Goal: Task Accomplishment & Management: Use online tool/utility

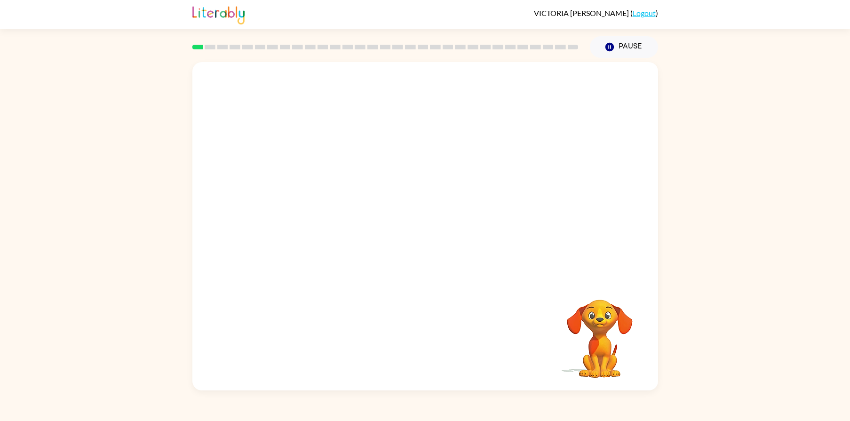
click at [460, 181] on div at bounding box center [425, 171] width 466 height 218
click at [432, 237] on div at bounding box center [425, 231] width 60 height 34
click at [421, 216] on button "button" at bounding box center [425, 231] width 60 height 34
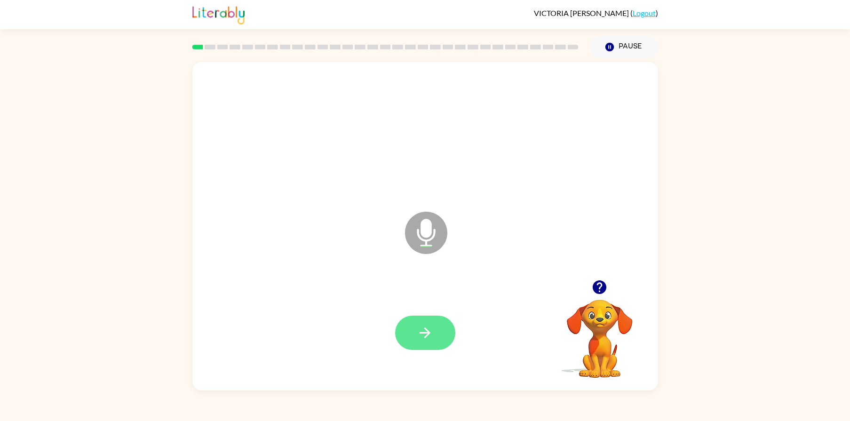
click at [433, 330] on button "button" at bounding box center [425, 333] width 60 height 34
click at [419, 330] on icon "button" at bounding box center [425, 333] width 16 height 16
click at [428, 343] on button "button" at bounding box center [425, 333] width 60 height 34
click at [420, 314] on div at bounding box center [425, 332] width 447 height 97
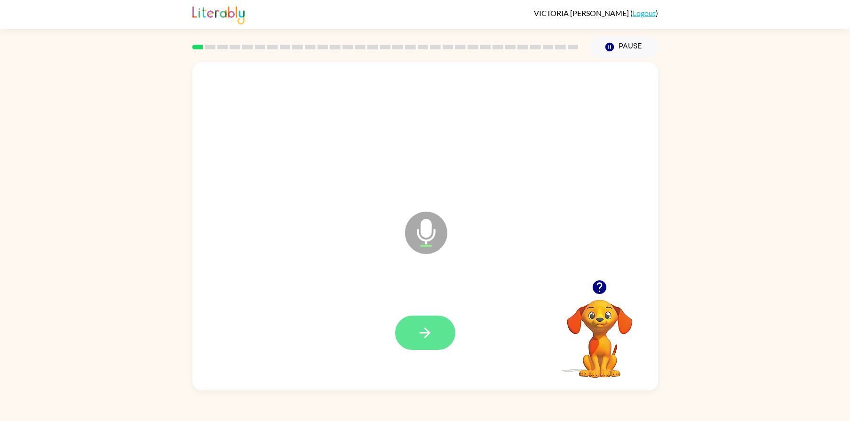
click at [420, 329] on icon "button" at bounding box center [425, 333] width 16 height 16
click at [434, 327] on button "button" at bounding box center [425, 333] width 60 height 34
click at [428, 345] on button "button" at bounding box center [425, 333] width 60 height 34
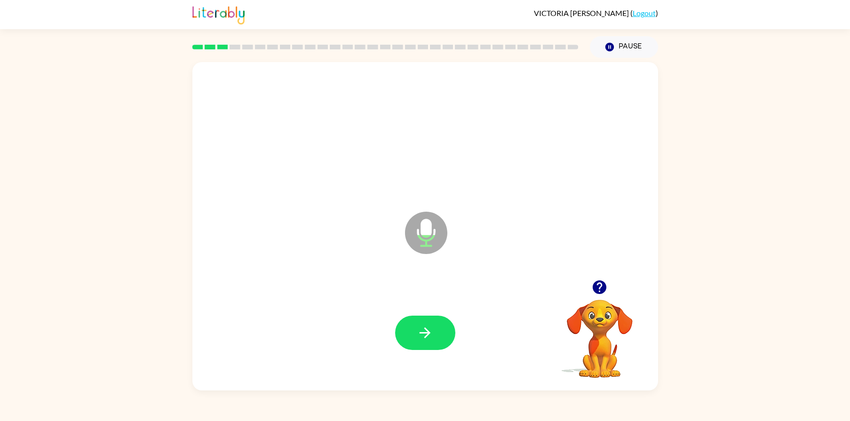
click at [428, 345] on button "button" at bounding box center [425, 333] width 60 height 34
click at [427, 344] on button "button" at bounding box center [425, 333] width 60 height 34
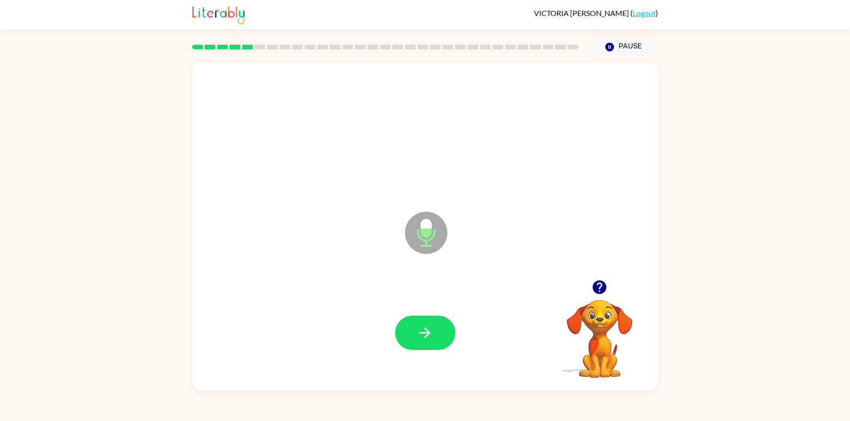
click at [427, 344] on button "button" at bounding box center [425, 333] width 60 height 34
click at [436, 317] on button "button" at bounding box center [425, 333] width 60 height 34
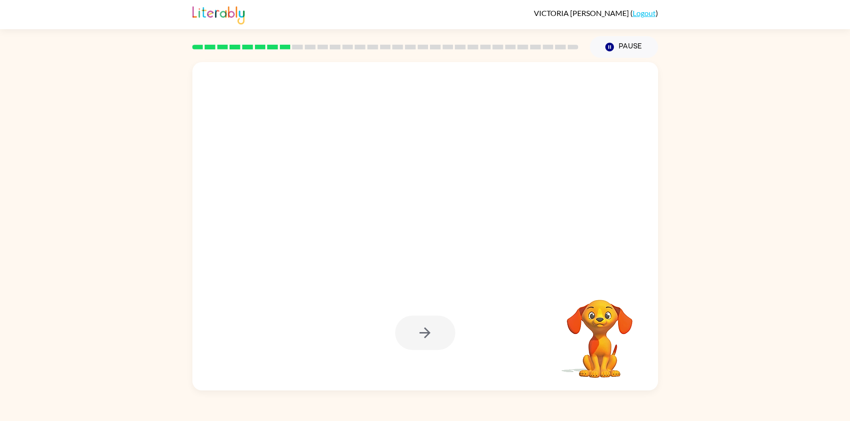
click at [436, 317] on div at bounding box center [425, 333] width 60 height 34
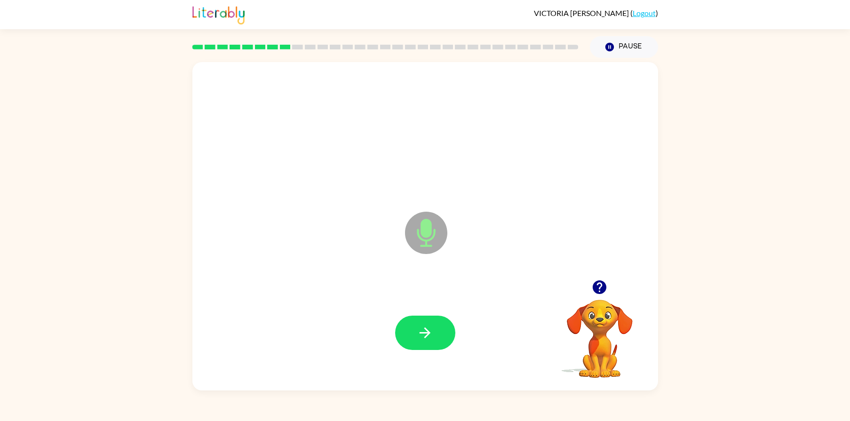
click at [436, 318] on button "button" at bounding box center [425, 333] width 60 height 34
click at [434, 321] on button "button" at bounding box center [425, 333] width 60 height 34
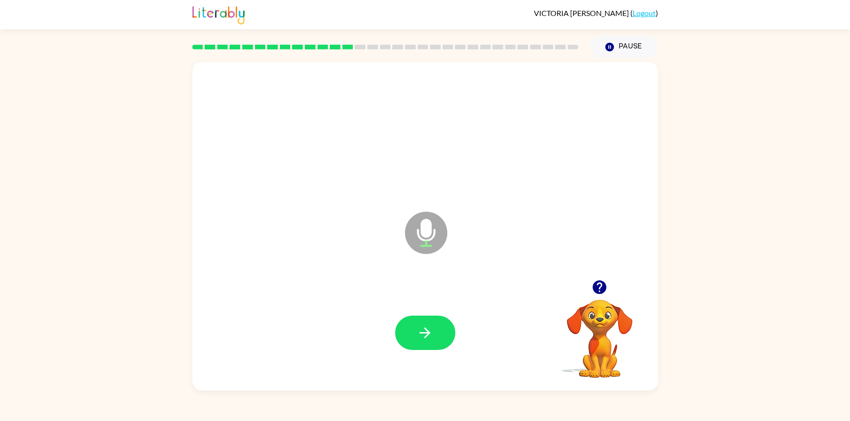
click at [434, 321] on button "button" at bounding box center [425, 333] width 60 height 34
click at [441, 344] on div at bounding box center [425, 332] width 447 height 97
click at [441, 344] on button "button" at bounding box center [425, 333] width 60 height 34
click at [441, 344] on div at bounding box center [425, 333] width 60 height 34
click at [441, 336] on button "button" at bounding box center [425, 333] width 60 height 34
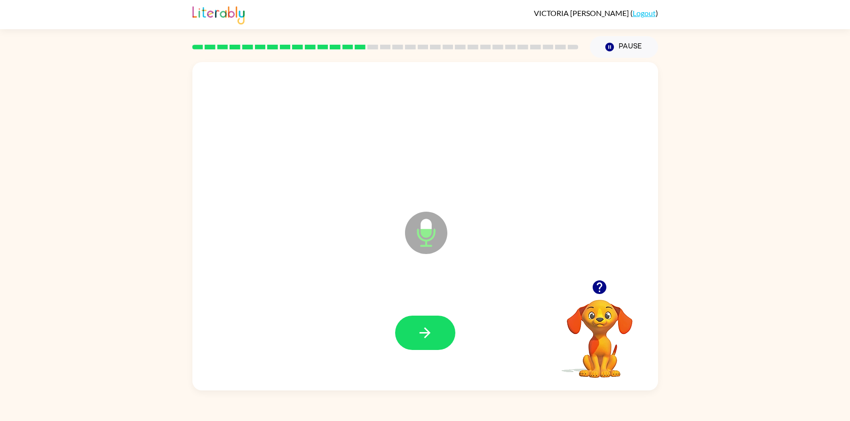
click at [441, 336] on button "button" at bounding box center [425, 333] width 60 height 34
click at [426, 332] on icon "button" at bounding box center [425, 333] width 16 height 16
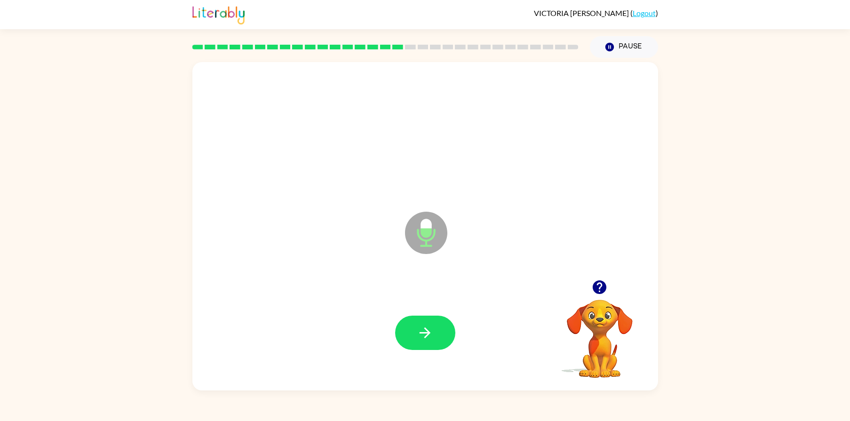
click at [426, 332] on icon "button" at bounding box center [425, 333] width 16 height 16
click at [434, 336] on button "button" at bounding box center [425, 333] width 60 height 34
click at [420, 332] on icon "button" at bounding box center [425, 333] width 16 height 16
click at [441, 326] on button "button" at bounding box center [425, 333] width 60 height 34
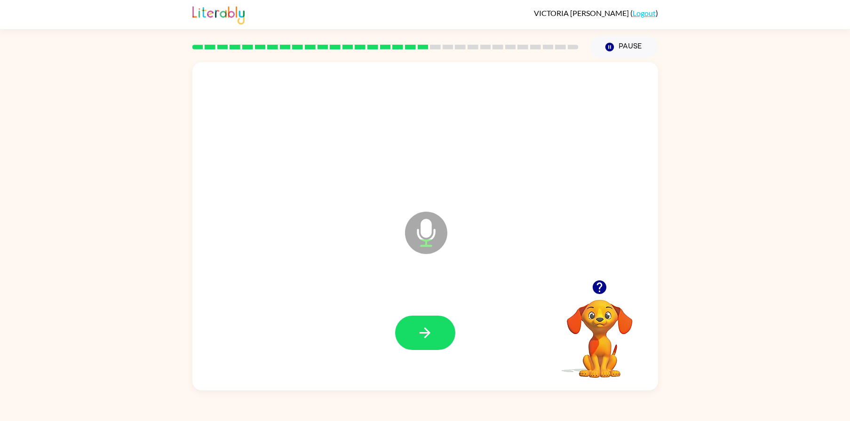
click at [441, 326] on button "button" at bounding box center [425, 333] width 60 height 34
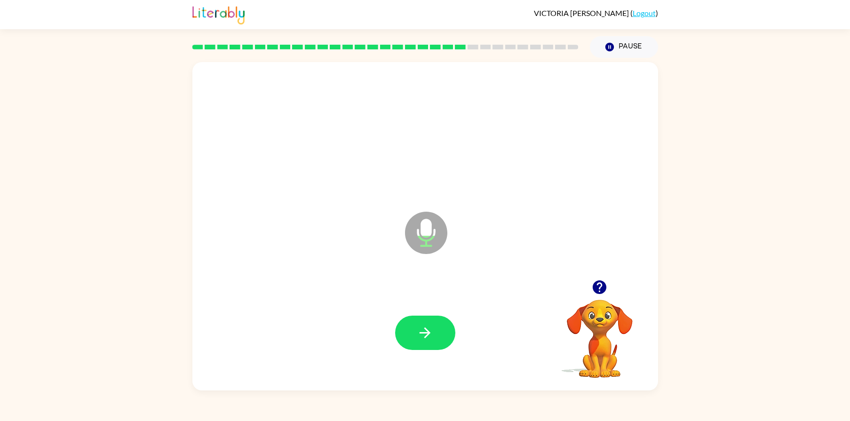
click at [441, 326] on button "button" at bounding box center [425, 333] width 60 height 34
click at [418, 335] on icon "button" at bounding box center [425, 333] width 16 height 16
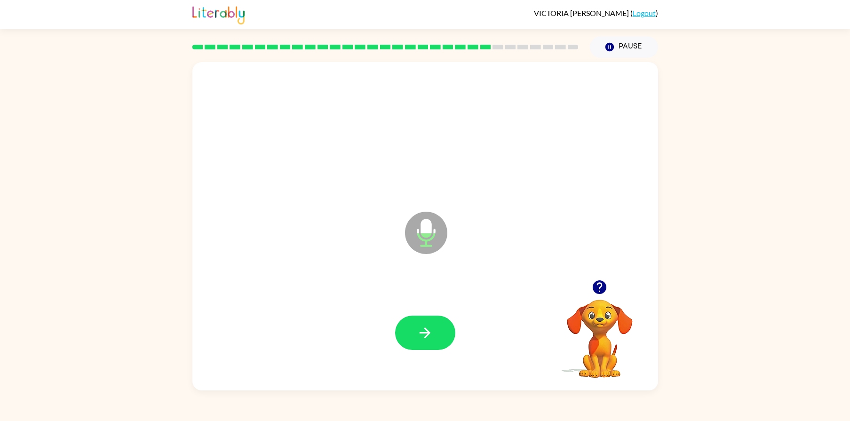
click at [418, 335] on icon "button" at bounding box center [425, 333] width 16 height 16
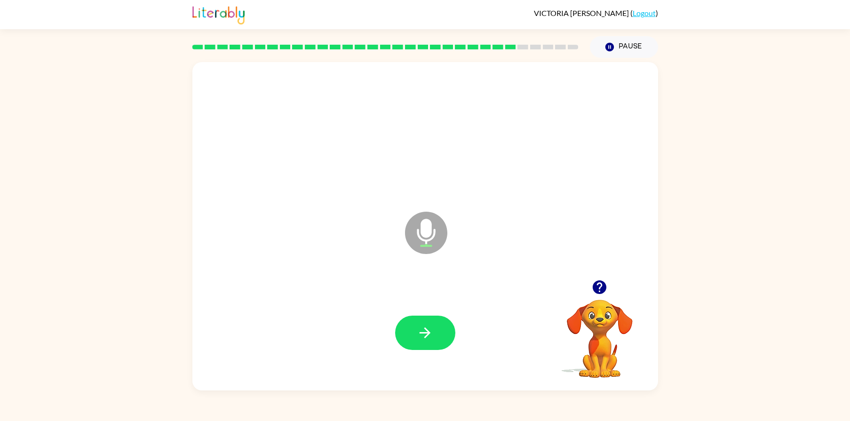
click at [418, 335] on icon "button" at bounding box center [425, 333] width 16 height 16
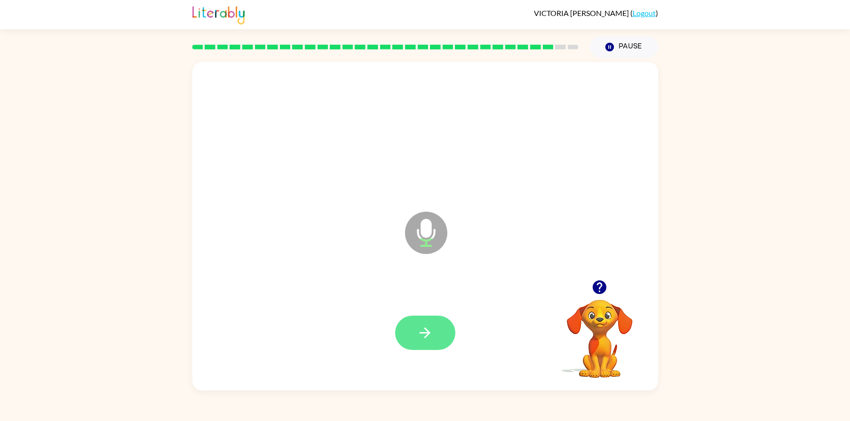
click at [418, 336] on icon "button" at bounding box center [425, 333] width 16 height 16
